Goal: Task Accomplishment & Management: Manage account settings

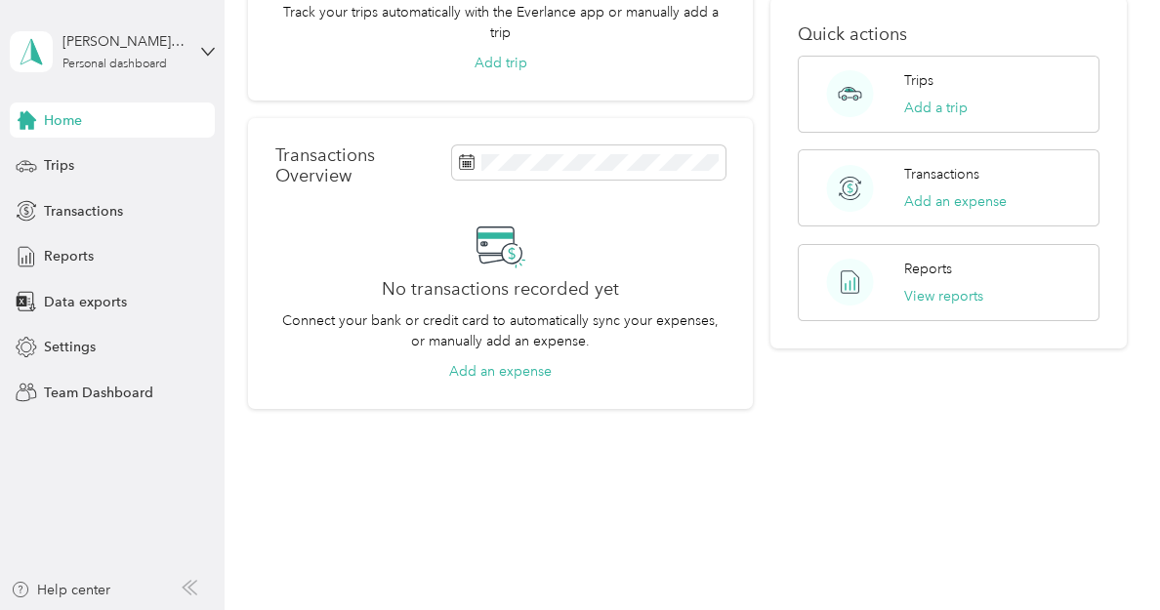
scroll to position [173, 0]
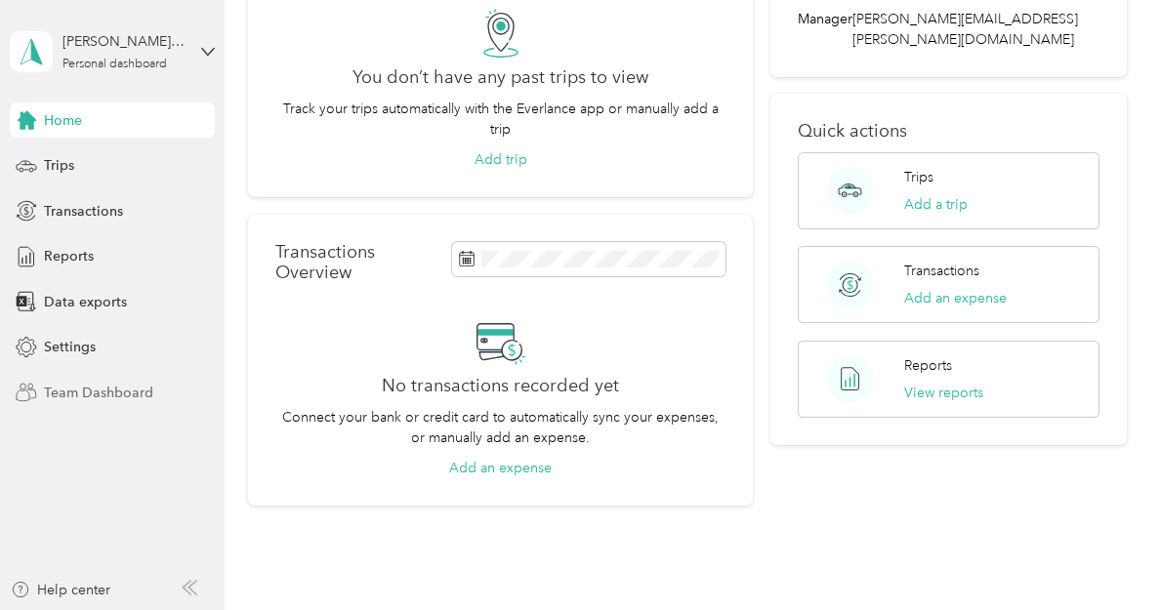
click at [95, 387] on span "Team Dashboard" at bounding box center [98, 393] width 109 height 20
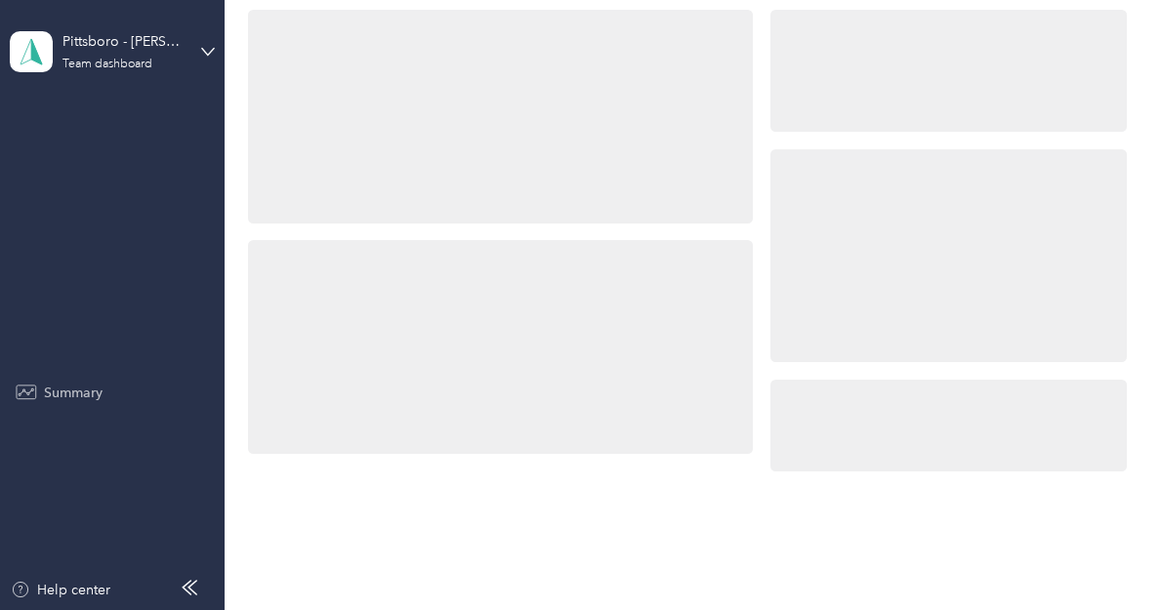
scroll to position [173, 0]
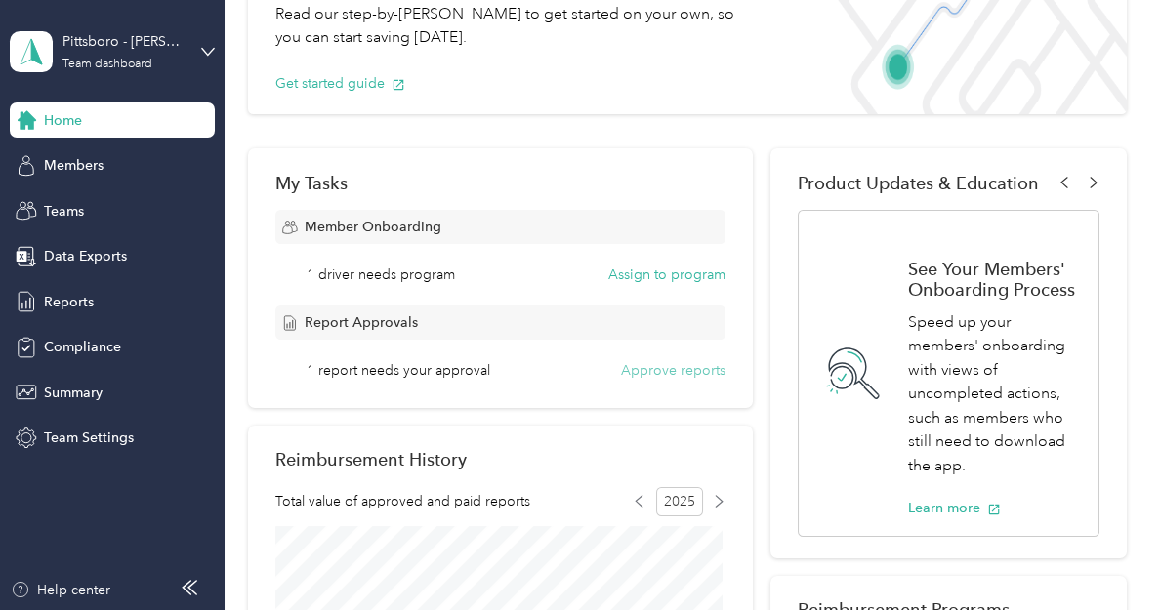
click at [660, 369] on button "Approve reports" at bounding box center [673, 370] width 104 height 20
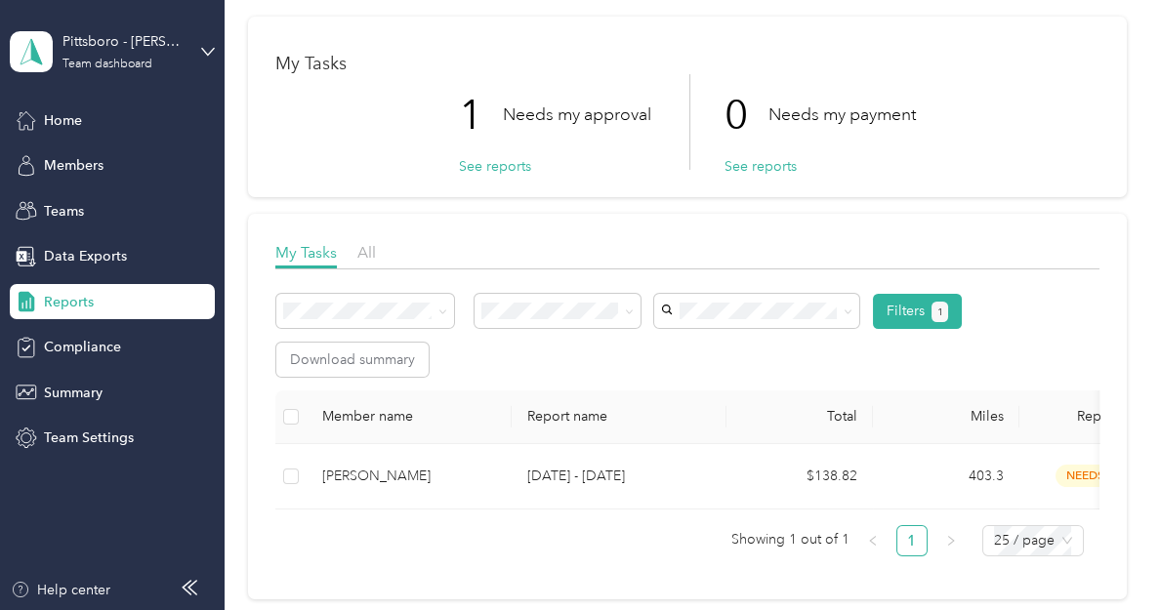
scroll to position [195, 0]
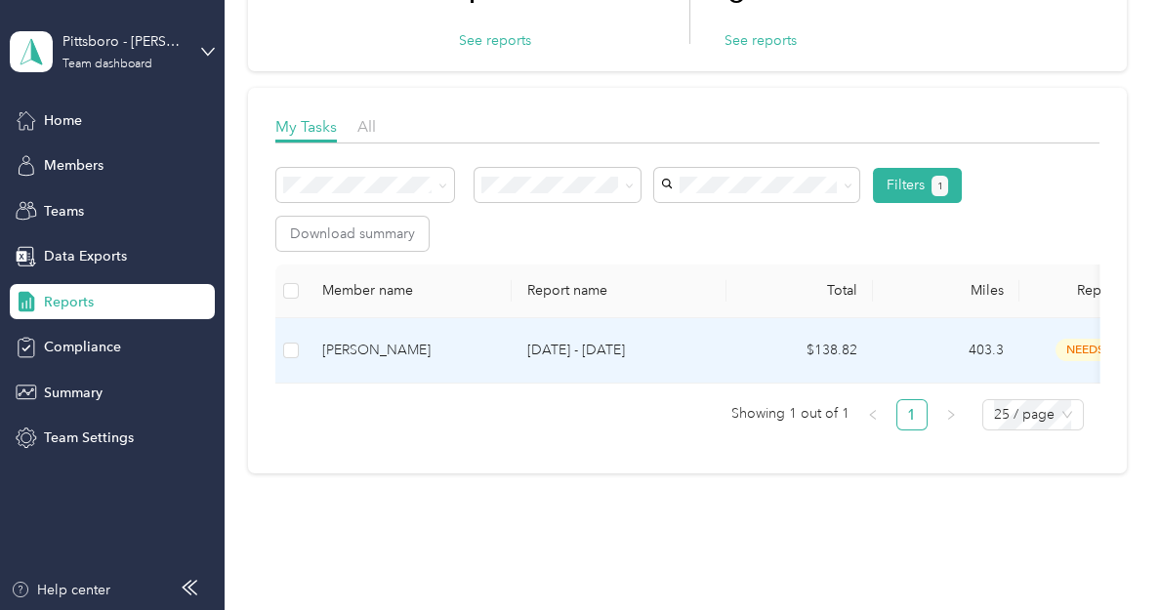
click at [387, 345] on div "[PERSON_NAME]" at bounding box center [409, 350] width 174 height 21
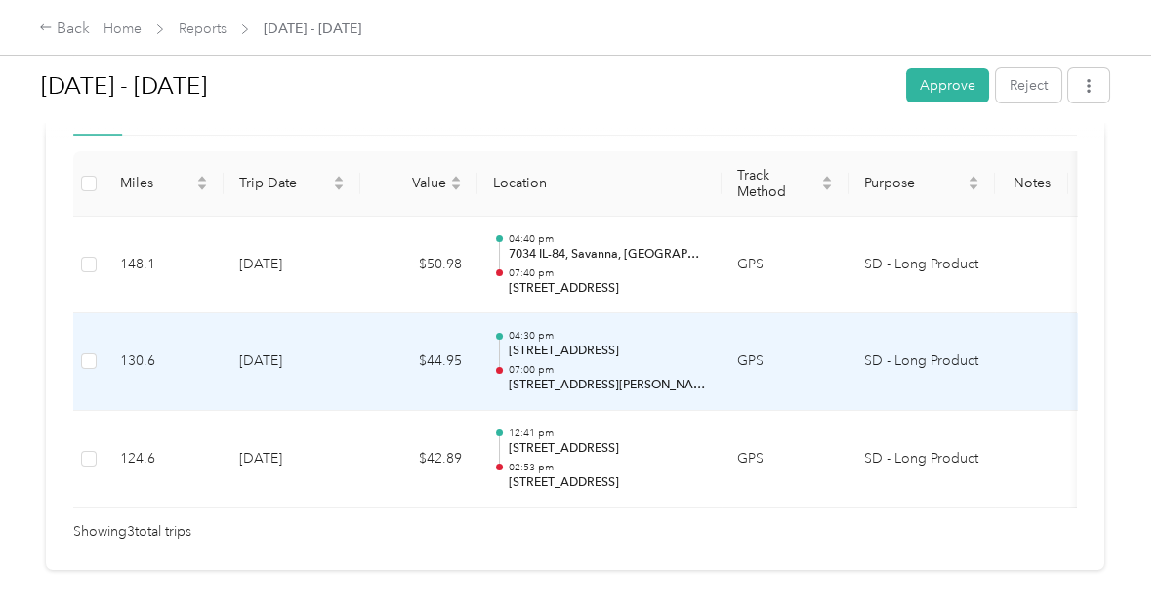
scroll to position [390, 0]
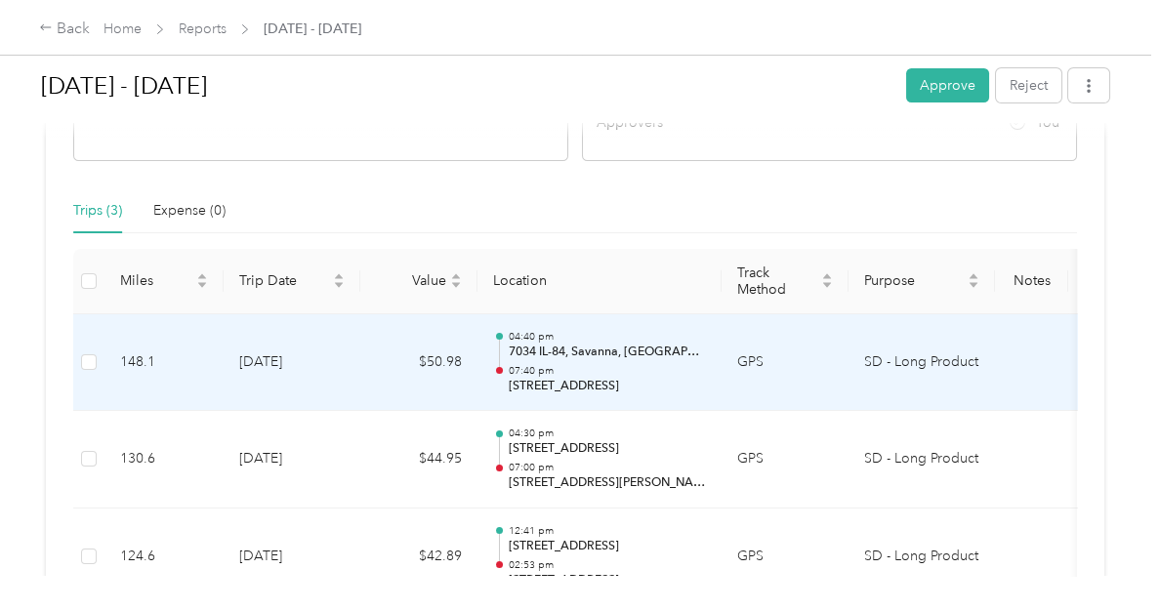
click at [545, 384] on p "[STREET_ADDRESS]" at bounding box center [607, 387] width 197 height 18
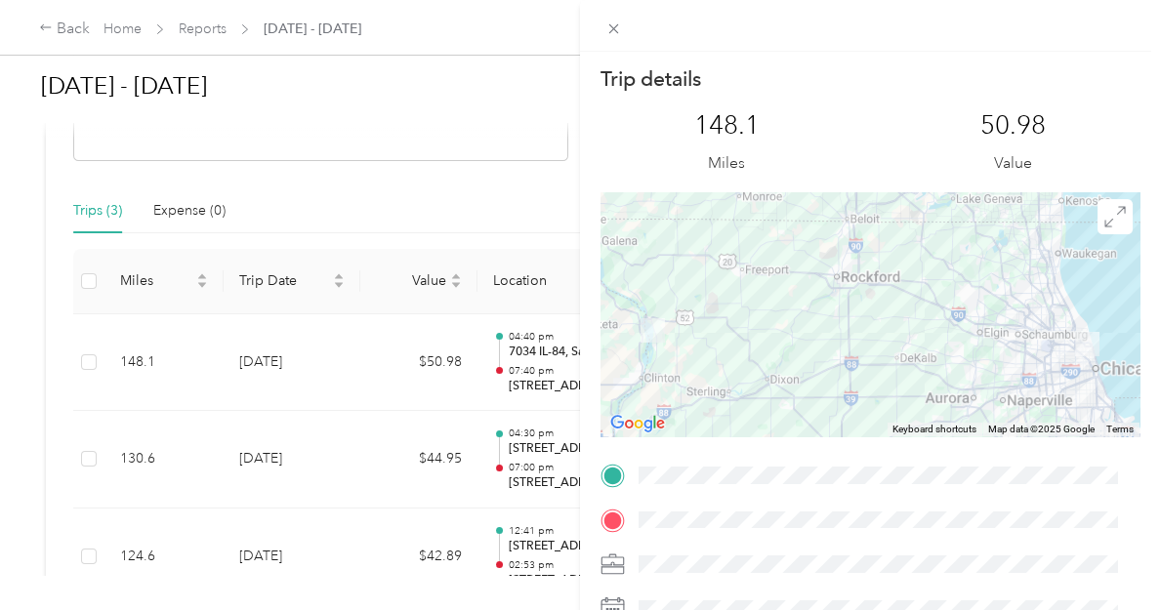
click at [468, 120] on div "Trip details This trip cannot be edited because it is either under review, appr…" at bounding box center [580, 305] width 1160 height 610
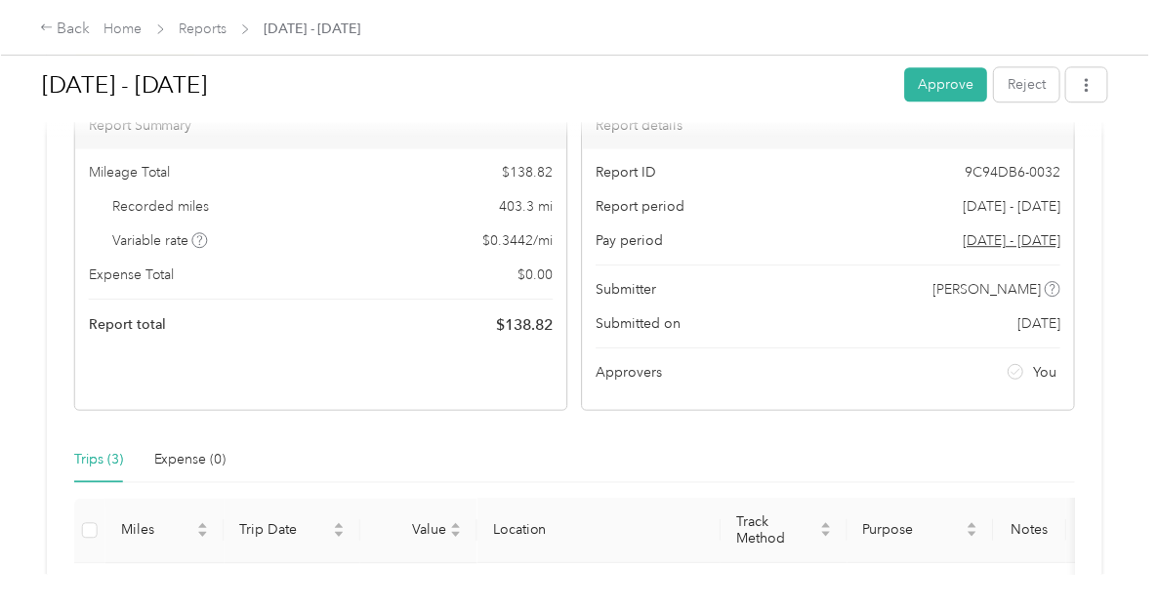
scroll to position [0, 0]
